Goal: Information Seeking & Learning: Learn about a topic

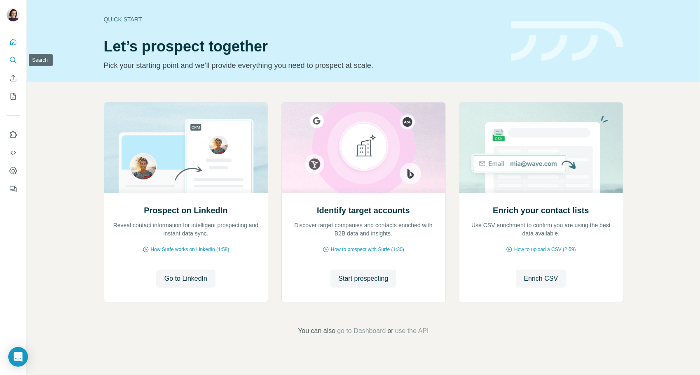
click at [13, 60] on icon "Search" at bounding box center [13, 60] width 8 height 8
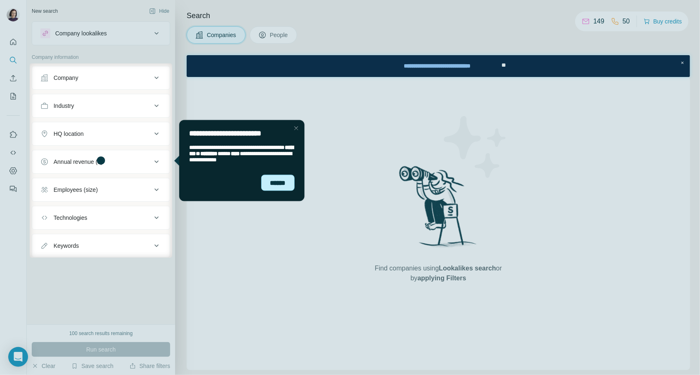
click at [274, 182] on div "******" at bounding box center [277, 183] width 33 height 16
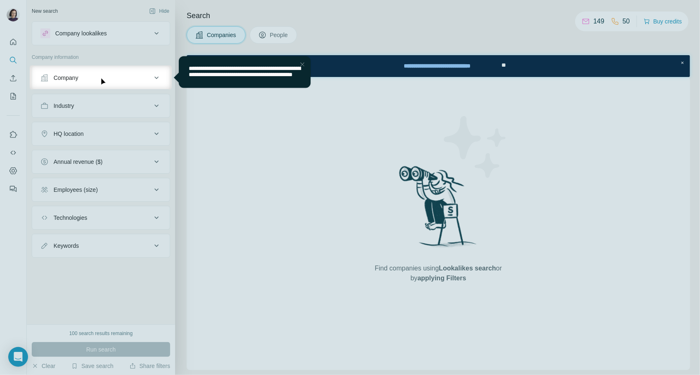
click at [304, 61] on div "Close Step" at bounding box center [302, 64] width 10 height 10
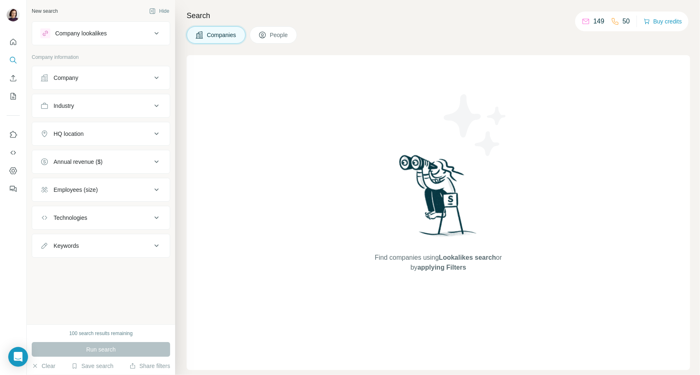
click at [279, 36] on span "People" at bounding box center [279, 35] width 19 height 8
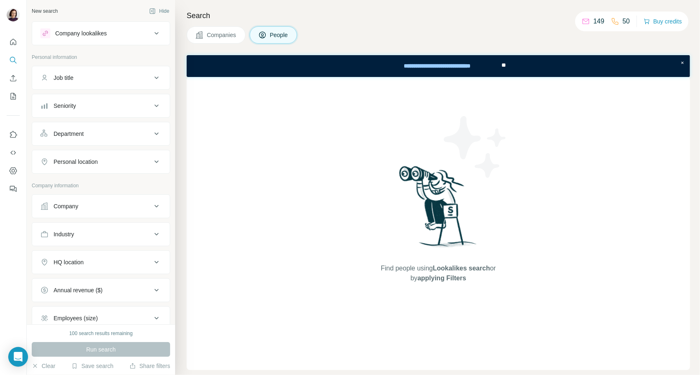
click at [100, 103] on div "Seniority" at bounding box center [95, 106] width 111 height 8
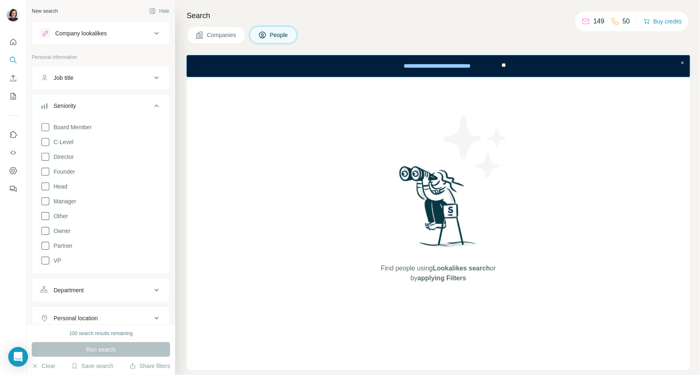
click at [100, 103] on div "Seniority" at bounding box center [95, 106] width 111 height 8
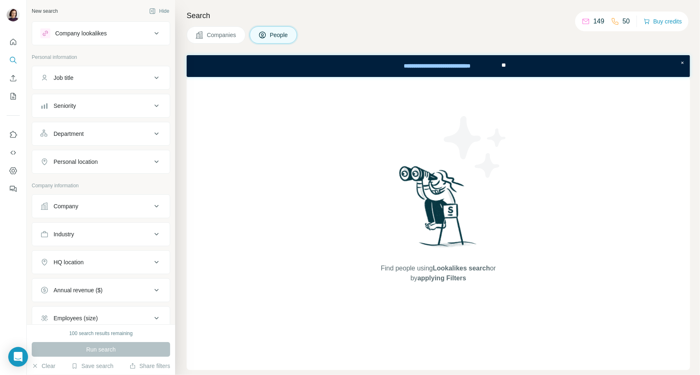
click at [115, 132] on div "Department" at bounding box center [95, 134] width 111 height 8
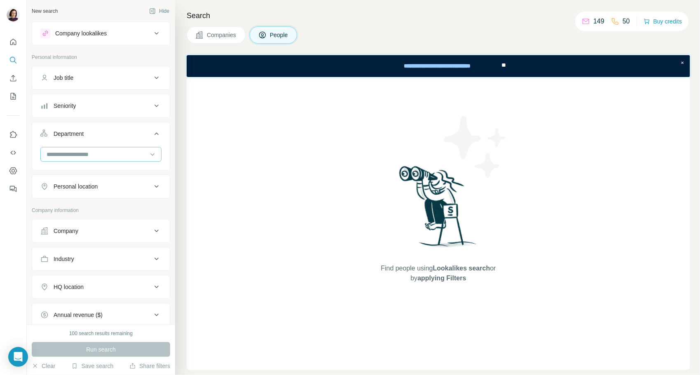
click at [110, 152] on input at bounding box center [97, 154] width 102 height 9
type input "*"
click at [80, 216] on p "Supply Chain" at bounding box center [64, 217] width 34 height 8
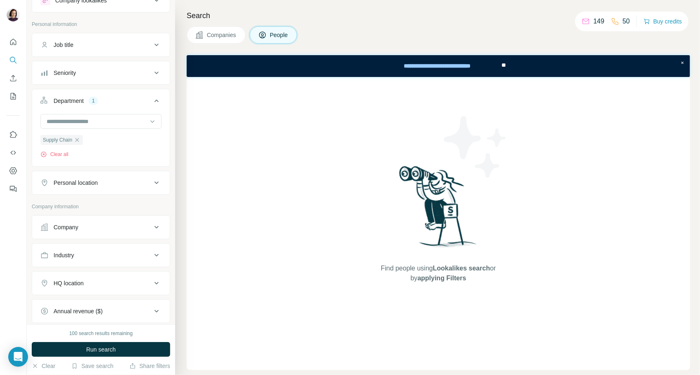
scroll to position [35, 0]
click at [152, 252] on icon at bounding box center [157, 254] width 10 height 10
click at [114, 271] on input at bounding box center [97, 274] width 102 height 9
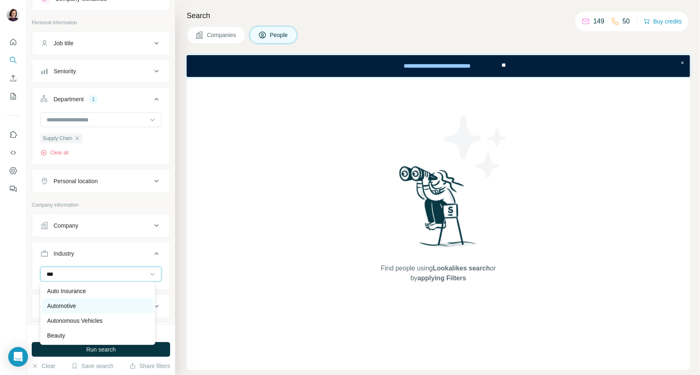
type input "***"
click at [70, 307] on p "Automotive" at bounding box center [61, 306] width 29 height 8
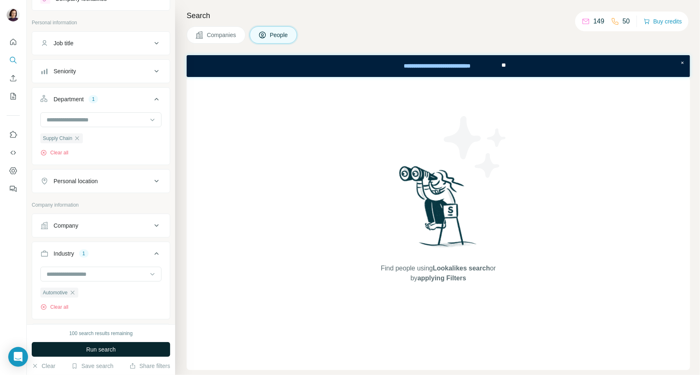
click at [103, 348] on span "Run search" at bounding box center [101, 350] width 30 height 8
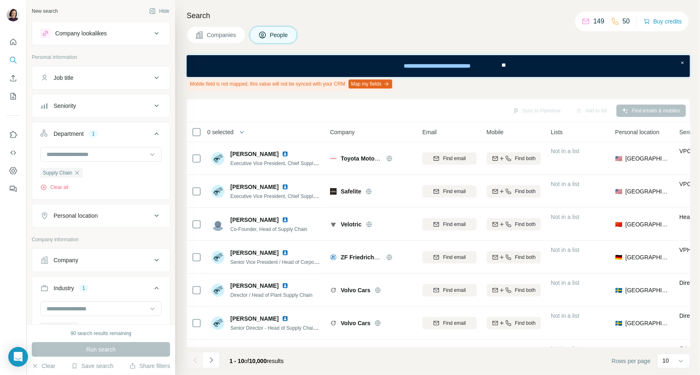
click at [152, 217] on icon at bounding box center [157, 216] width 10 height 10
click at [138, 232] on input "text" at bounding box center [100, 236] width 121 height 15
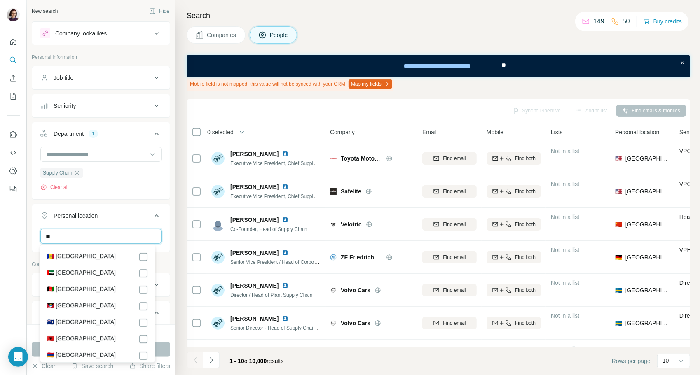
type input "*"
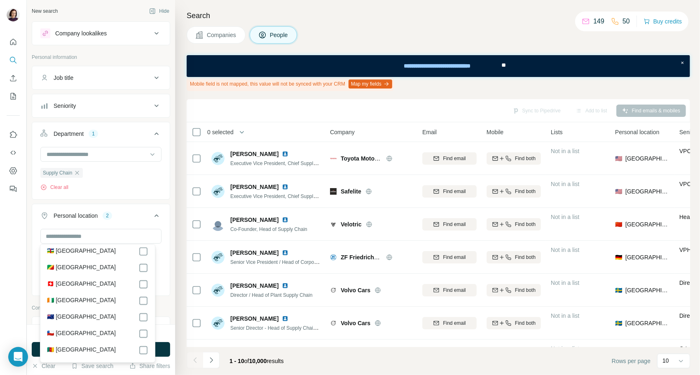
scroll to position [681, 0]
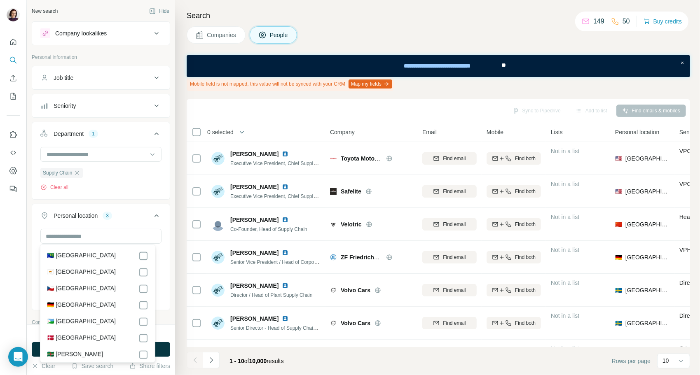
scroll to position [891, 0]
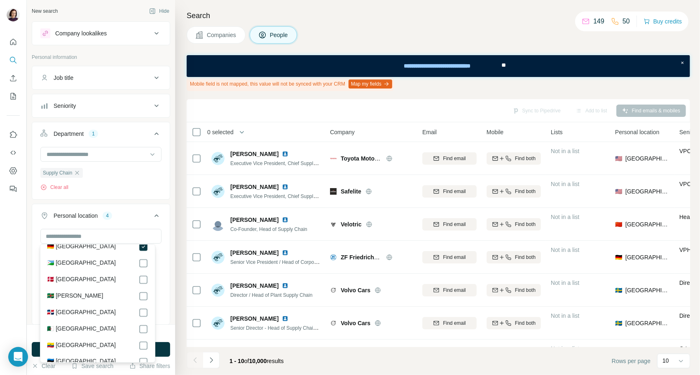
scroll to position [940, 0]
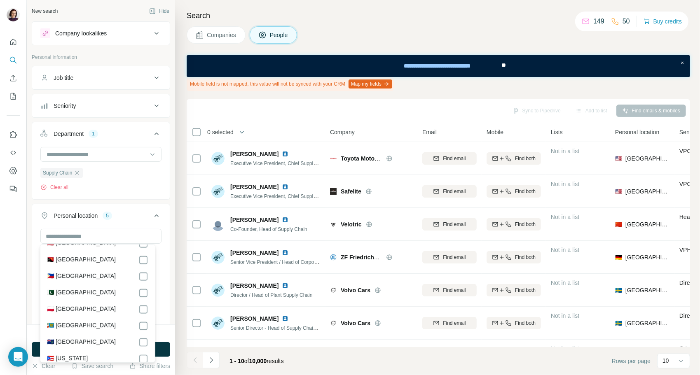
scroll to position [2912, 0]
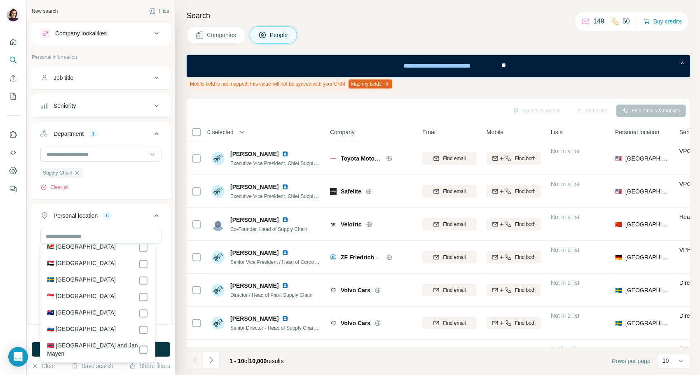
scroll to position [3236, 0]
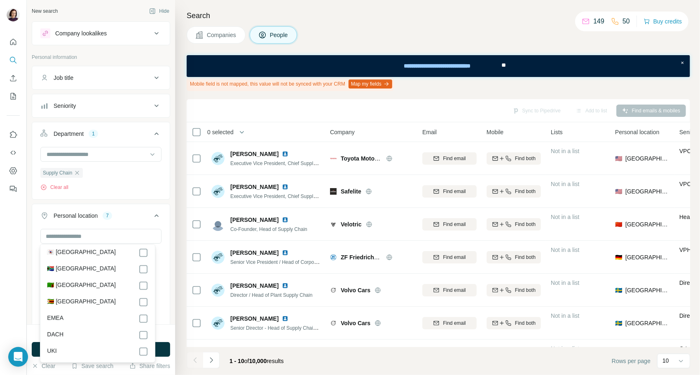
scroll to position [4115, 0]
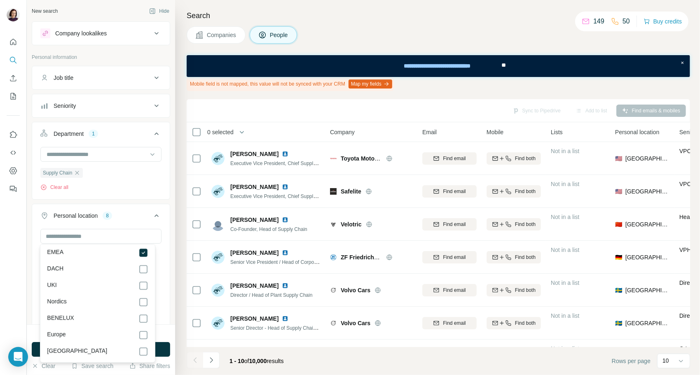
scroll to position [4173, 0]
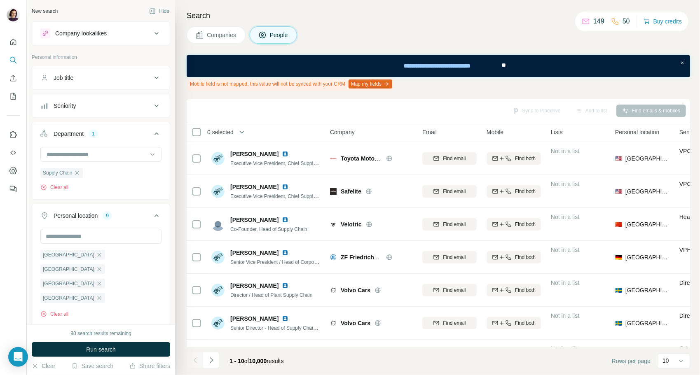
click at [13, 255] on div at bounding box center [13, 187] width 27 height 375
click at [93, 351] on span "Run search" at bounding box center [101, 350] width 30 height 8
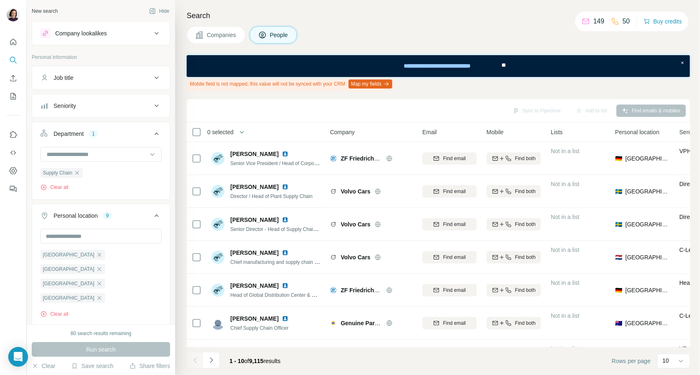
drag, startPoint x: 387, startPoint y: 84, endPoint x: 477, endPoint y: 26, distance: 107.1
click at [477, 26] on div "Search Companies People Mobile field is not mapped, this value will not be sync…" at bounding box center [437, 187] width 525 height 375
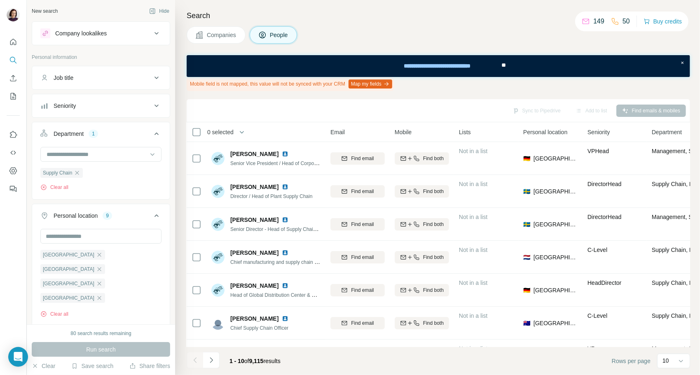
scroll to position [0, 0]
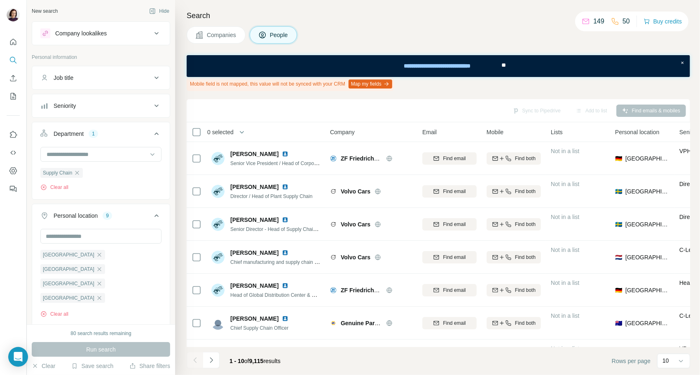
click at [152, 76] on icon at bounding box center [157, 78] width 10 height 10
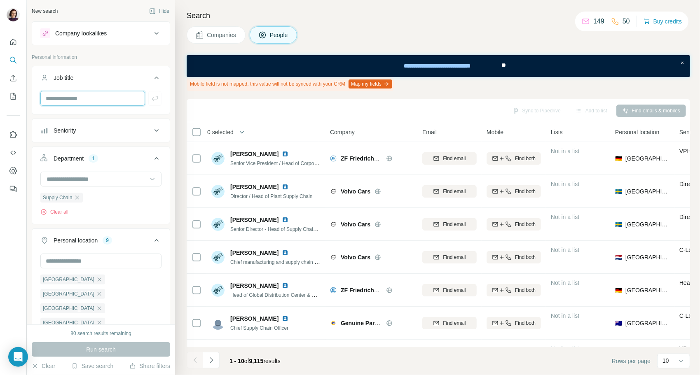
click at [128, 96] on input "text" at bounding box center [92, 98] width 105 height 15
click at [77, 196] on icon "button" at bounding box center [77, 198] width 4 height 4
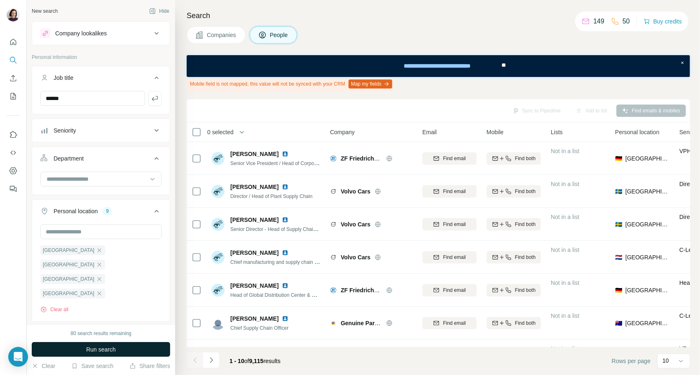
click at [103, 350] on span "Run search" at bounding box center [101, 350] width 30 height 8
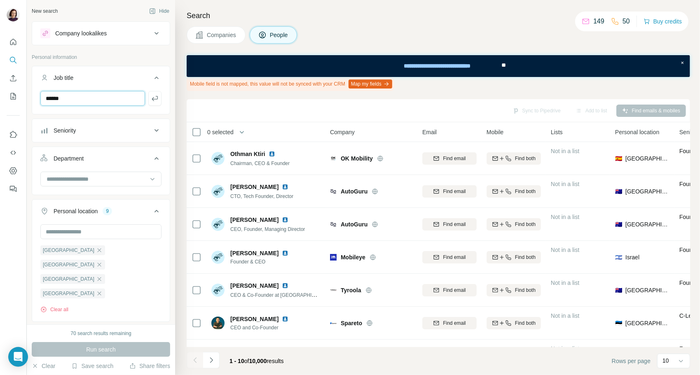
click at [88, 98] on input "******" at bounding box center [92, 98] width 105 height 15
type input "*********"
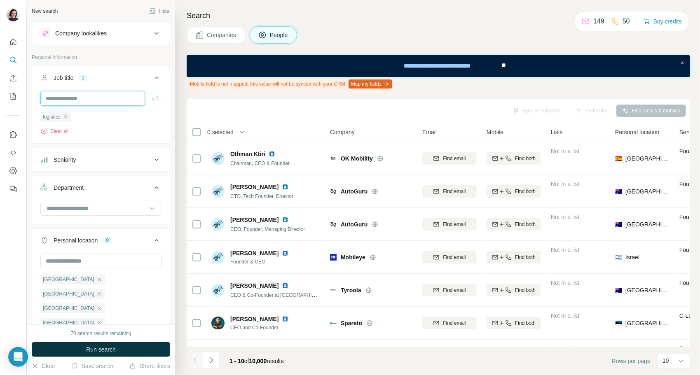
click at [80, 96] on input "text" at bounding box center [92, 98] width 105 height 15
type input "*********"
click at [151, 101] on icon "button" at bounding box center [155, 98] width 8 height 8
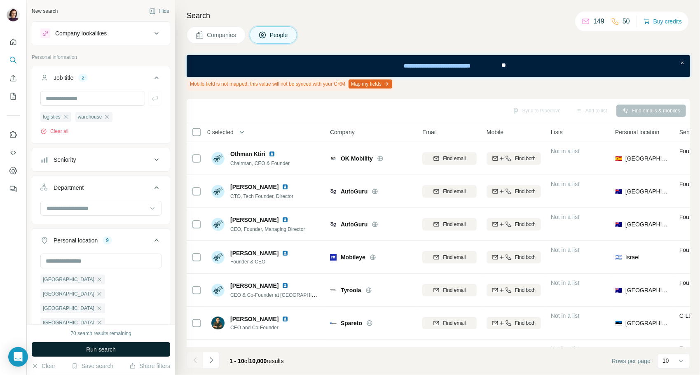
click at [109, 347] on span "Run search" at bounding box center [101, 350] width 30 height 8
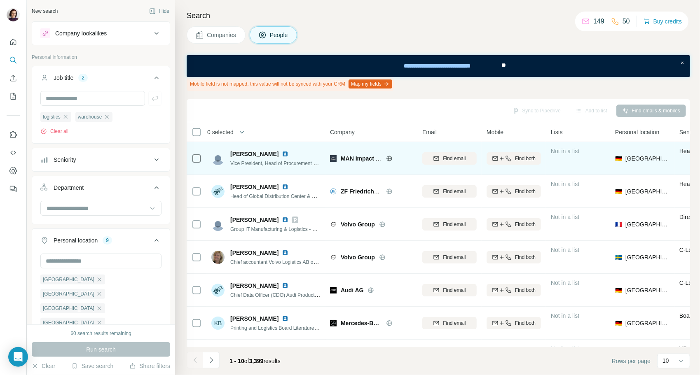
click at [282, 154] on img at bounding box center [285, 154] width 7 height 7
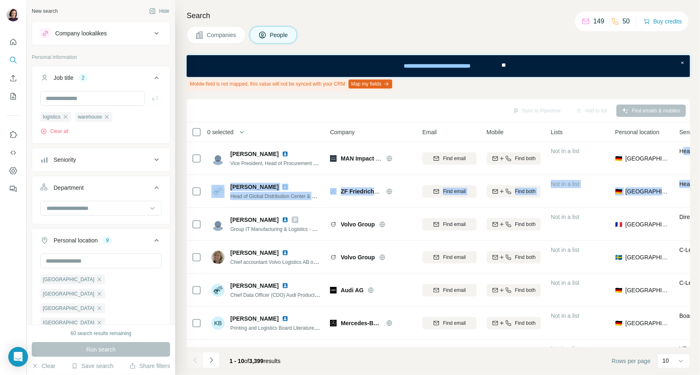
scroll to position [0, 209]
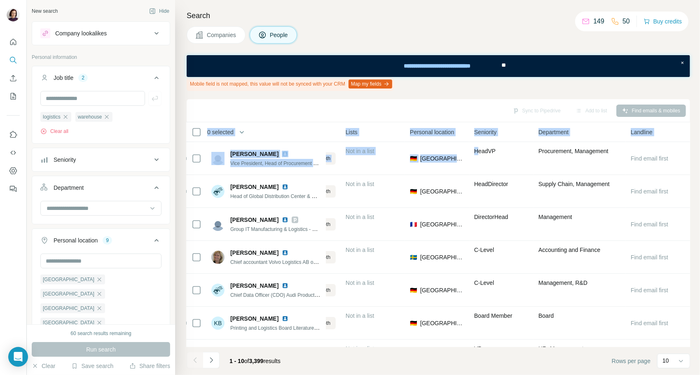
drag, startPoint x: 684, startPoint y: 174, endPoint x: 680, endPoint y: 104, distance: 70.2
click at [680, 104] on div "Sync to Pipedrive Add to list Find emails & mobiles 0 selected People Company E…" at bounding box center [438, 237] width 503 height 276
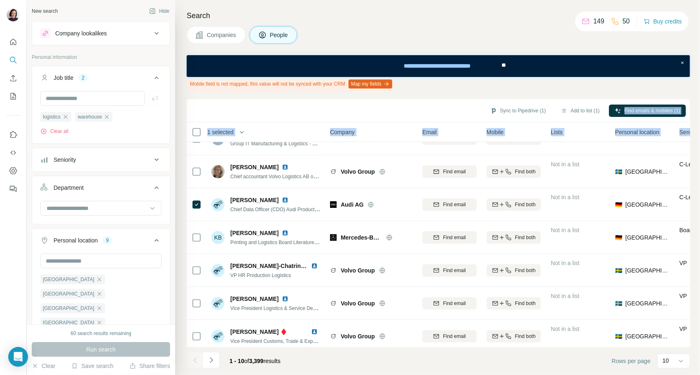
scroll to position [128, 0]
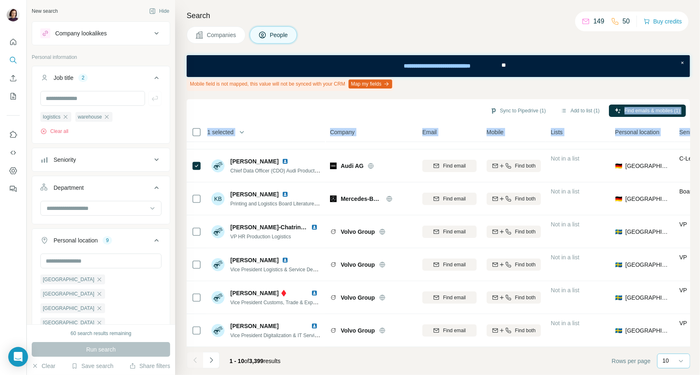
click at [666, 363] on p "10" at bounding box center [665, 361] width 7 height 8
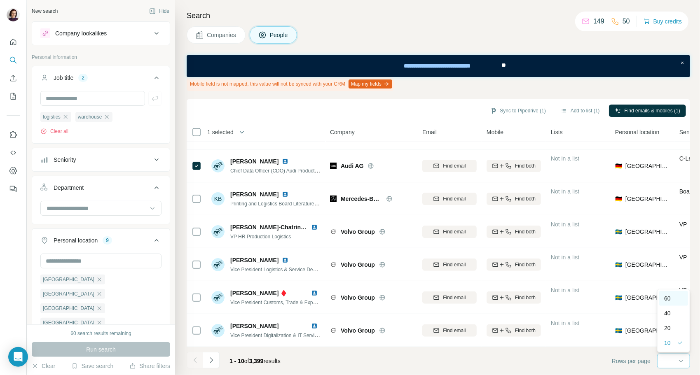
click at [676, 299] on div "60" at bounding box center [673, 299] width 19 height 8
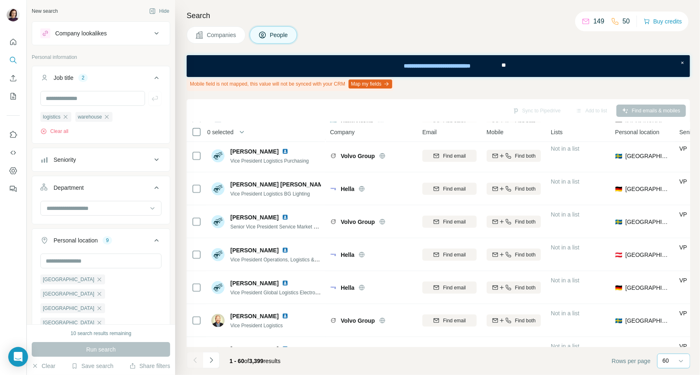
scroll to position [768, 0]
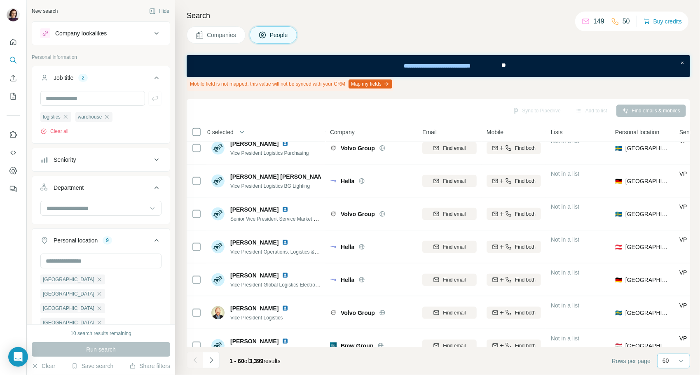
click at [154, 159] on icon at bounding box center [156, 160] width 4 height 2
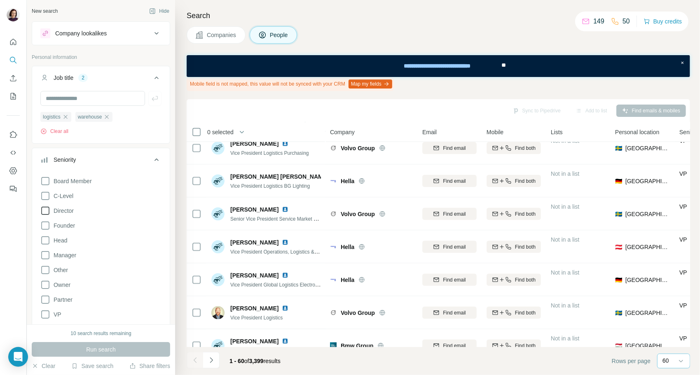
click at [46, 210] on icon at bounding box center [45, 211] width 10 height 10
click at [44, 240] on icon at bounding box center [45, 241] width 10 height 10
click at [86, 349] on span "Run search" at bounding box center [101, 350] width 30 height 8
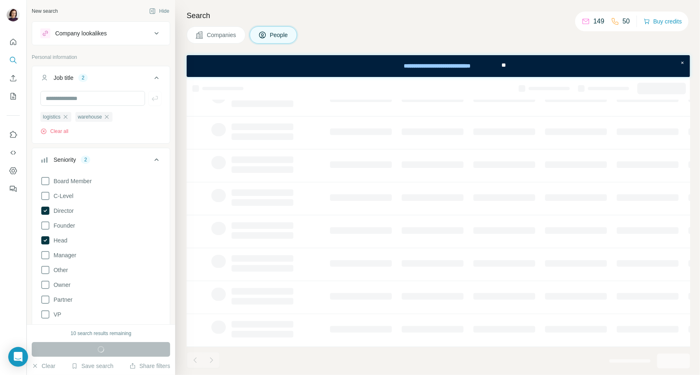
scroll to position [105, 0]
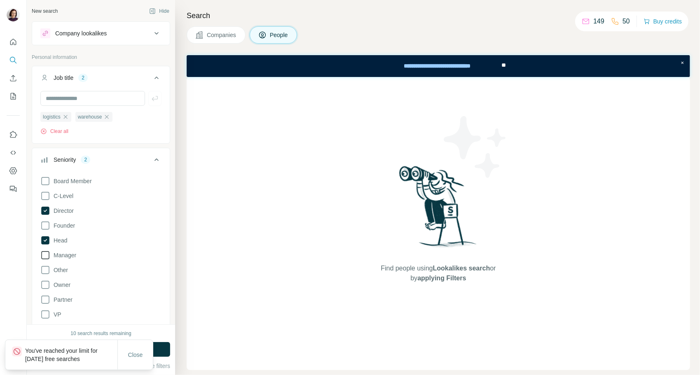
click at [46, 254] on icon at bounding box center [45, 255] width 10 height 10
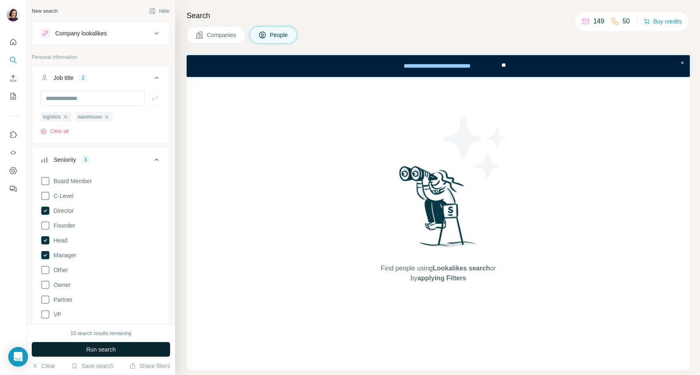
click at [73, 345] on button "Run search" at bounding box center [101, 349] width 138 height 15
click at [46, 208] on icon at bounding box center [45, 211] width 8 height 8
click at [44, 239] on icon at bounding box center [45, 240] width 8 height 8
click at [45, 254] on icon at bounding box center [45, 255] width 3 height 2
click at [93, 345] on button "Run search" at bounding box center [101, 349] width 138 height 15
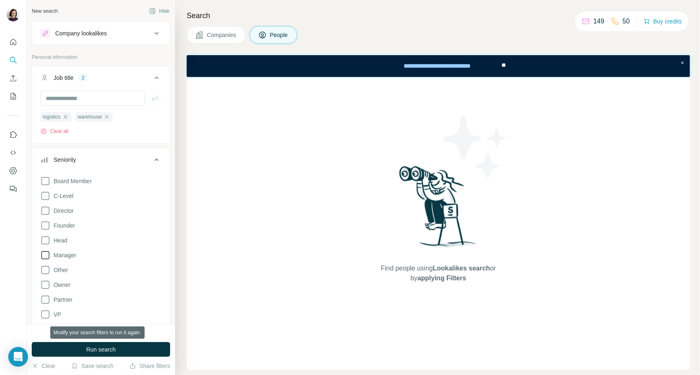
click at [93, 345] on button "Run search" at bounding box center [101, 349] width 138 height 15
click at [152, 159] on icon at bounding box center [157, 160] width 10 height 10
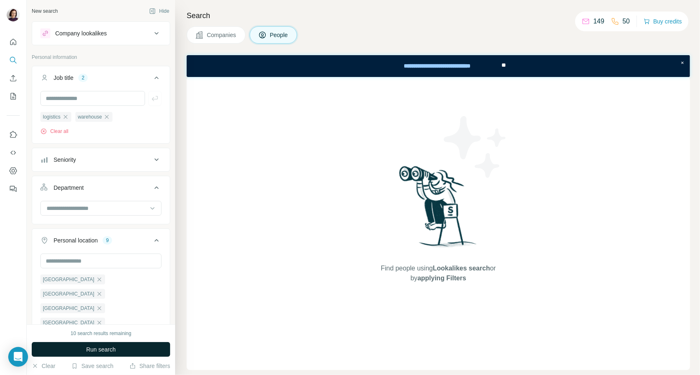
click at [118, 346] on button "Run search" at bounding box center [101, 349] width 138 height 15
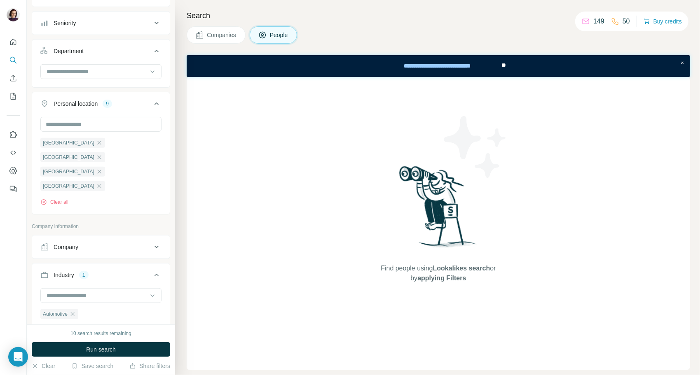
scroll to position [138, 0]
click at [91, 296] on div "Automotive Clear all" at bounding box center [100, 310] width 121 height 44
click at [73, 310] on icon "button" at bounding box center [72, 313] width 7 height 7
click at [121, 345] on button "Run search" at bounding box center [101, 349] width 138 height 15
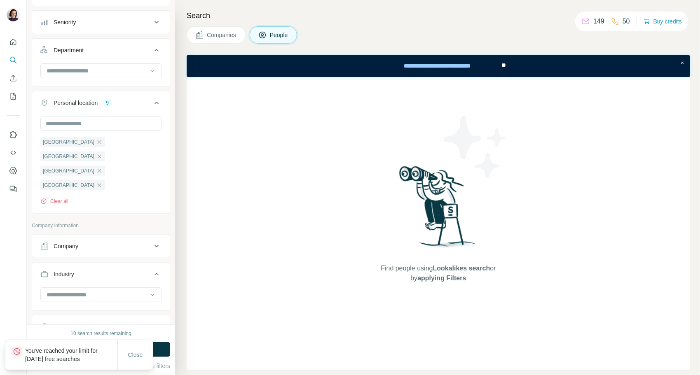
click at [220, 31] on span "Companies" at bounding box center [222, 35] width 30 height 8
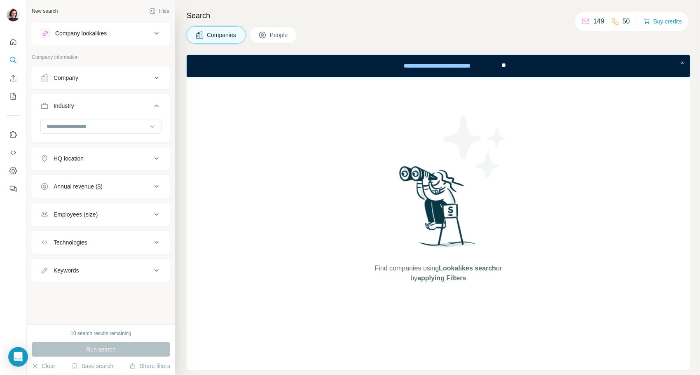
click at [283, 34] on span "People" at bounding box center [279, 35] width 19 height 8
